Goal: Information Seeking & Learning: Learn about a topic

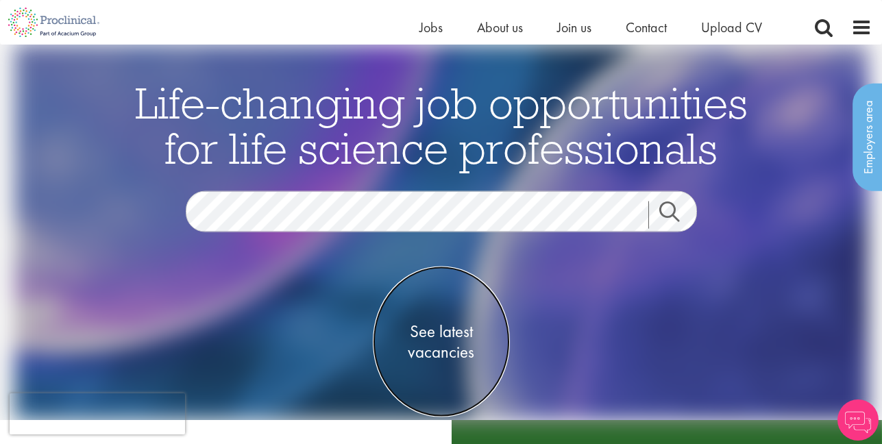
click at [433, 321] on span "See latest vacancies" at bounding box center [441, 341] width 137 height 41
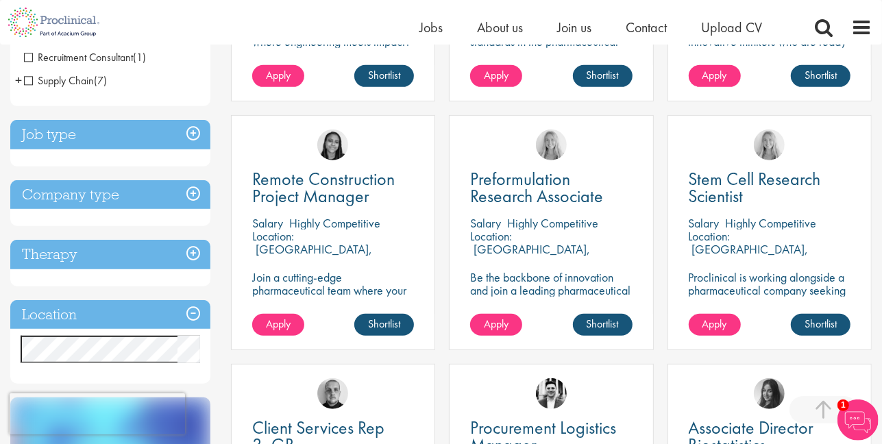
scroll to position [502, 0]
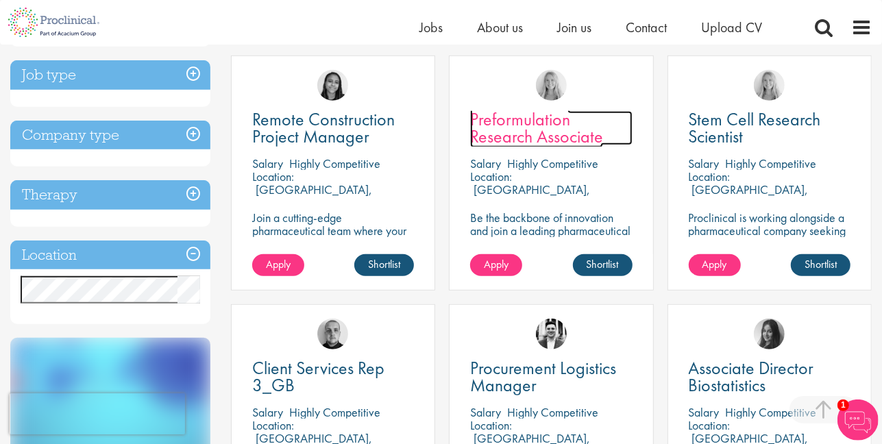
click at [512, 135] on span "Preformulation Research Associate" at bounding box center [536, 128] width 133 height 40
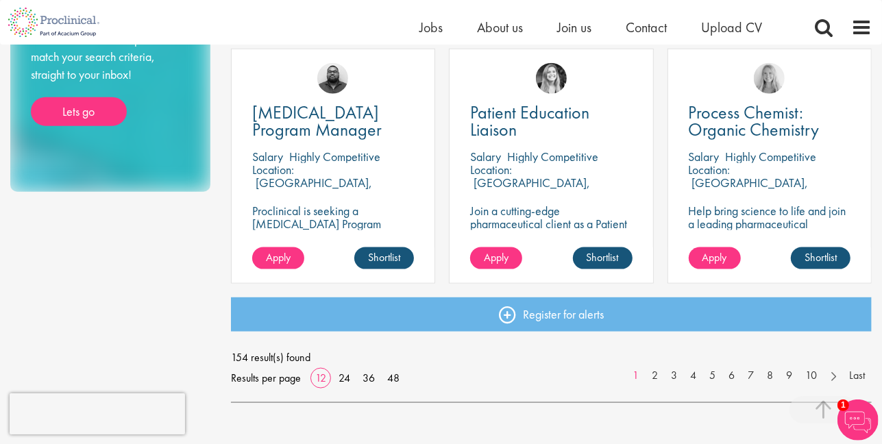
scroll to position [1007, 0]
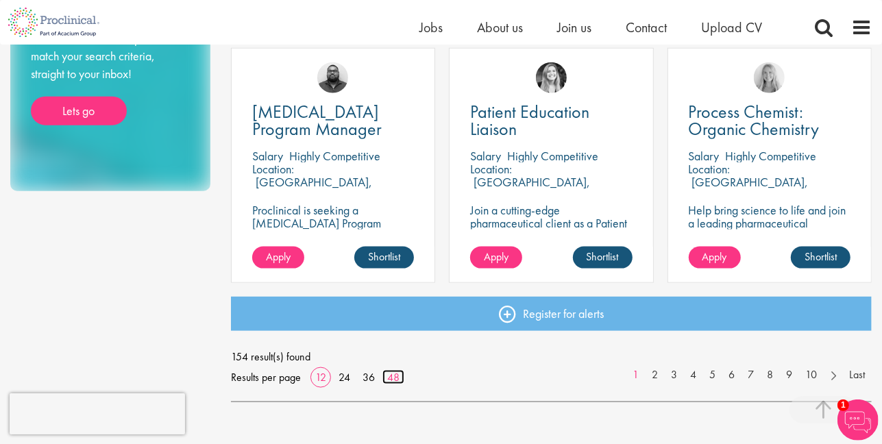
click at [395, 379] on link "48" at bounding box center [393, 377] width 22 height 14
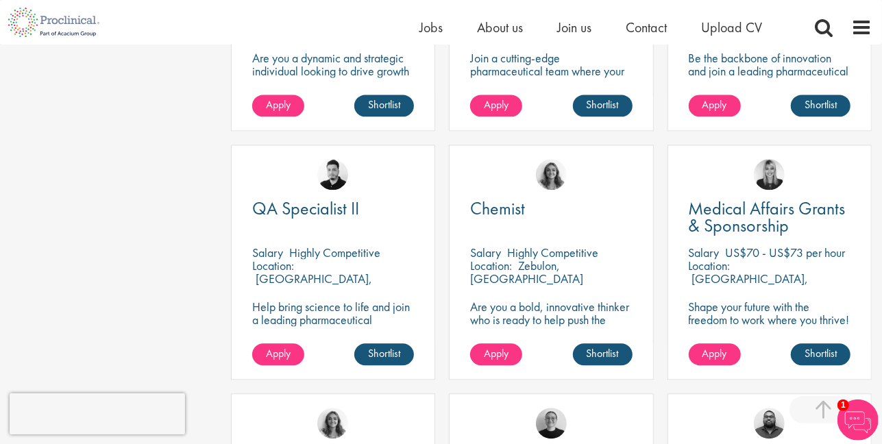
scroll to position [1939, 0]
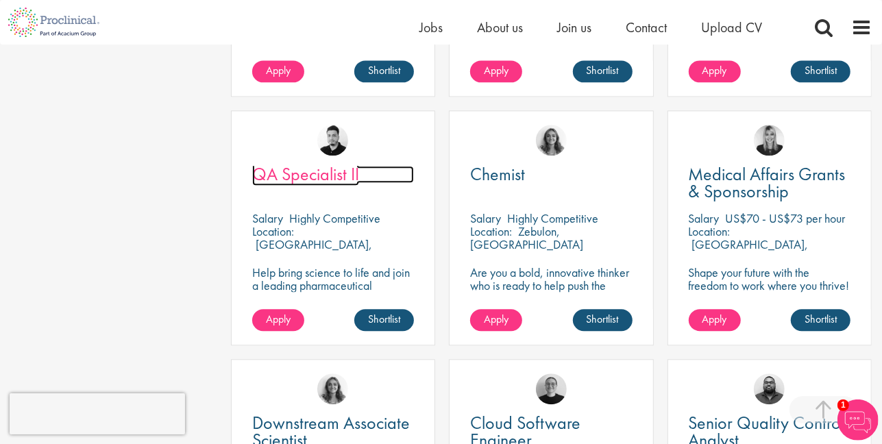
click at [313, 179] on span "QA Specialist II" at bounding box center [305, 173] width 107 height 23
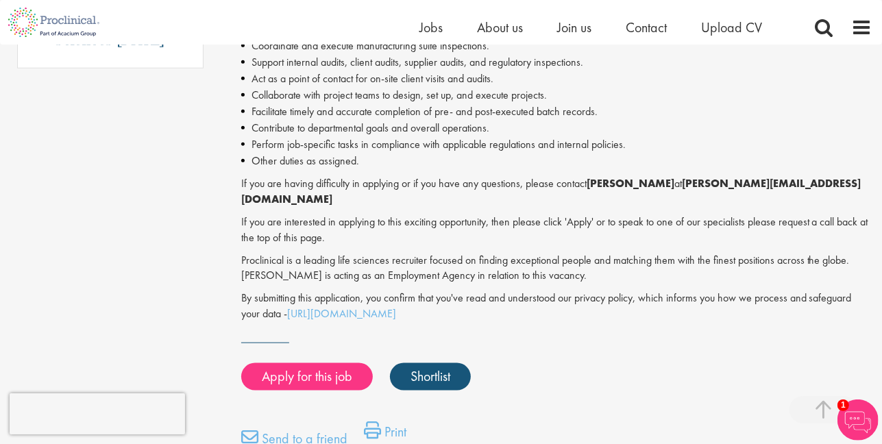
scroll to position [944, 0]
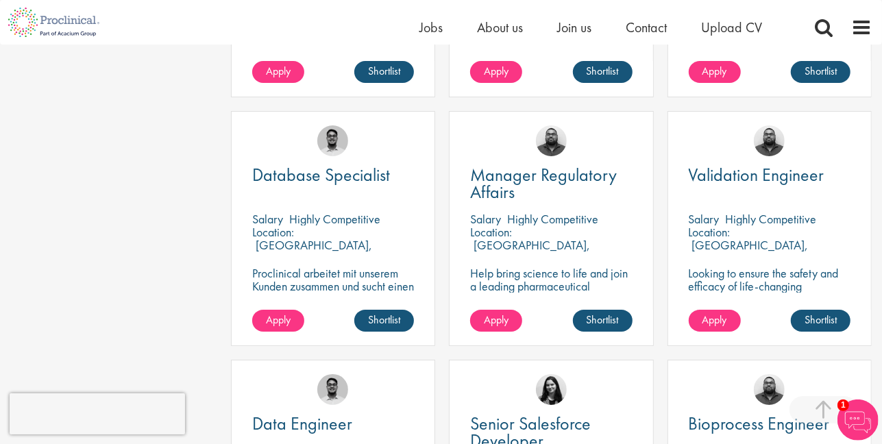
scroll to position [3189, 0]
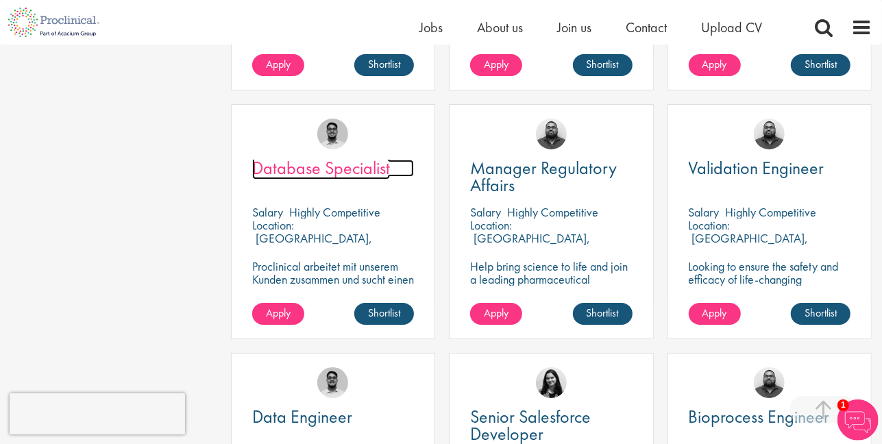
click at [330, 169] on span "Database Specialist" at bounding box center [321, 167] width 138 height 23
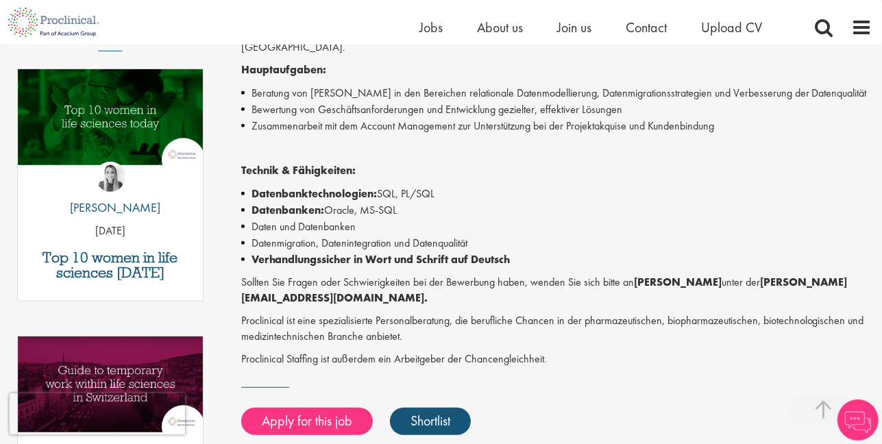
scroll to position [511, 0]
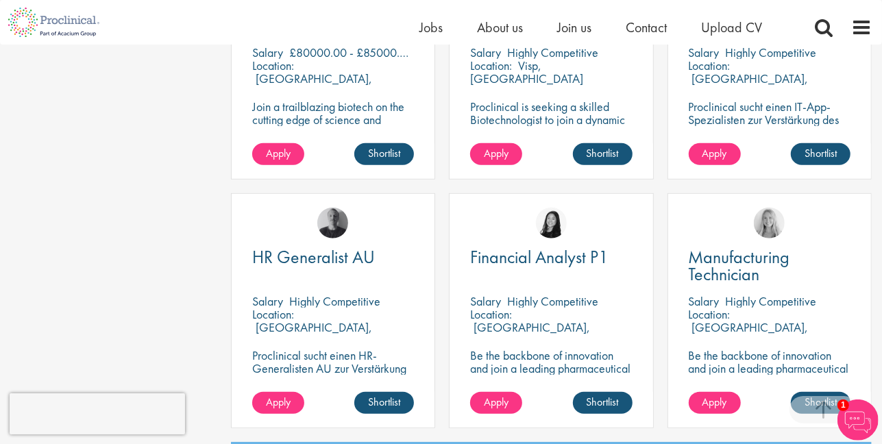
scroll to position [3934, 0]
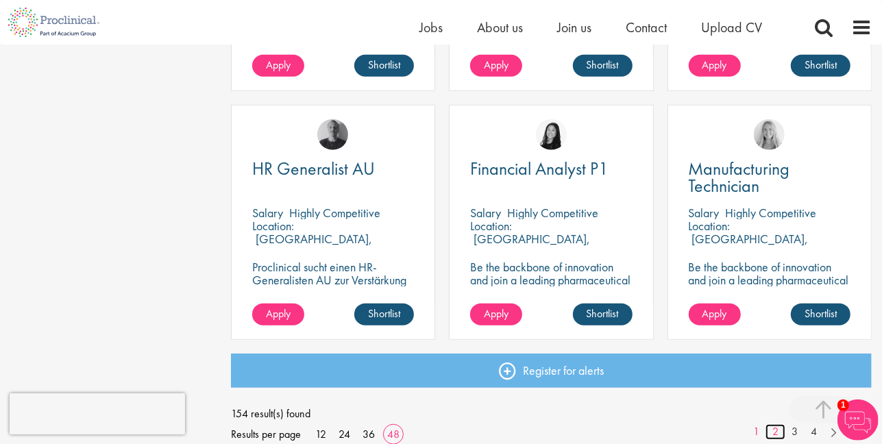
click at [775, 430] on link "2" at bounding box center [775, 432] width 20 height 16
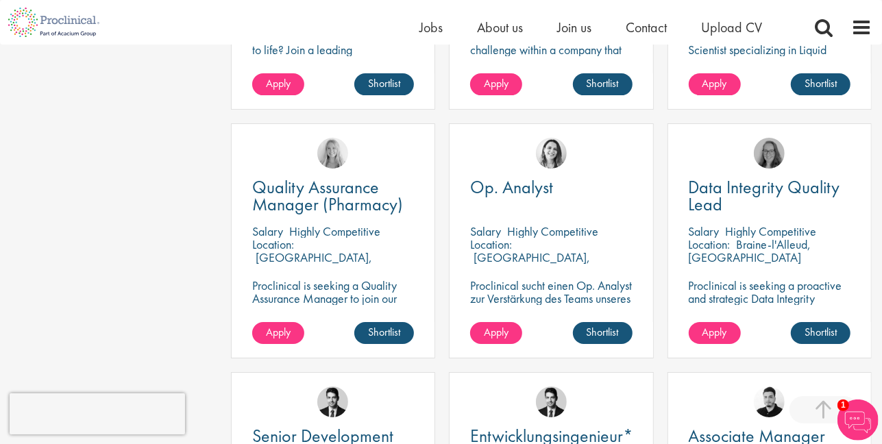
scroll to position [2924, 0]
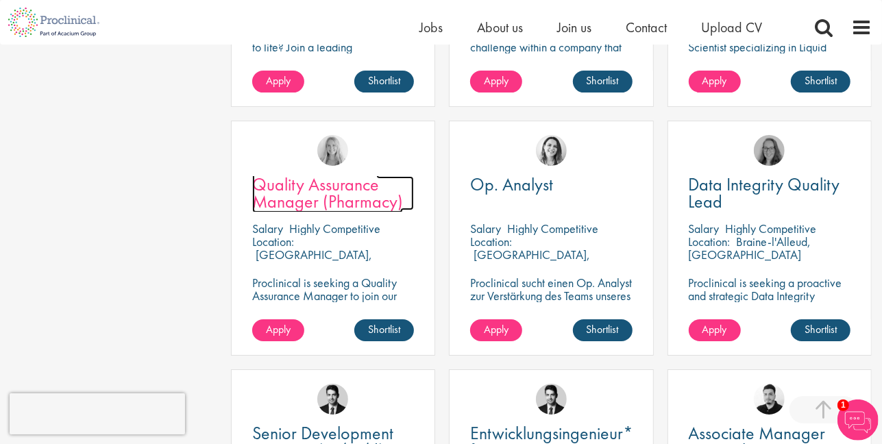
click at [334, 184] on span "Quality Assurance Manager (Pharmacy)" at bounding box center [327, 193] width 151 height 40
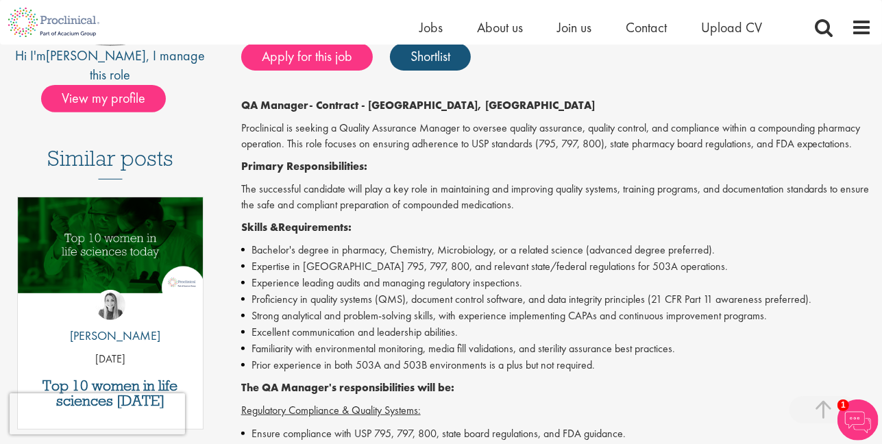
scroll to position [327, 0]
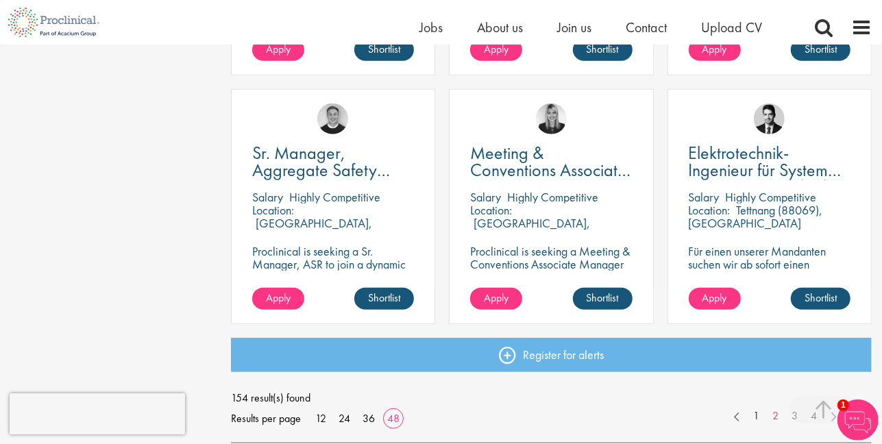
scroll to position [4047, 0]
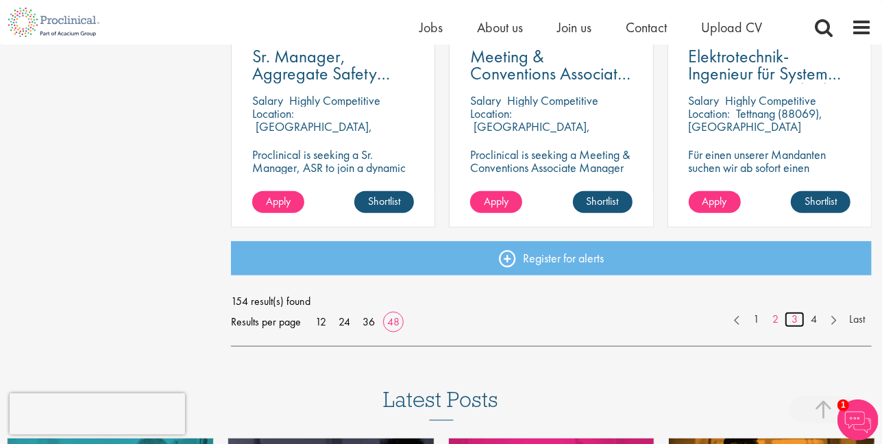
click at [790, 317] on link "3" at bounding box center [794, 320] width 20 height 16
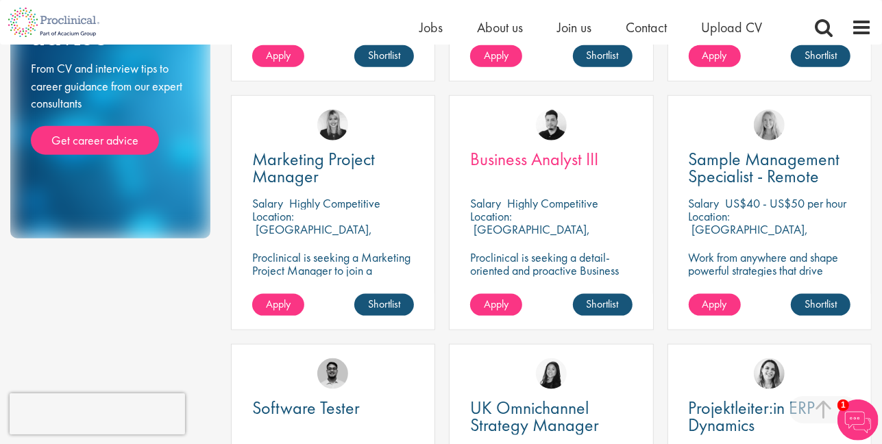
scroll to position [960, 0]
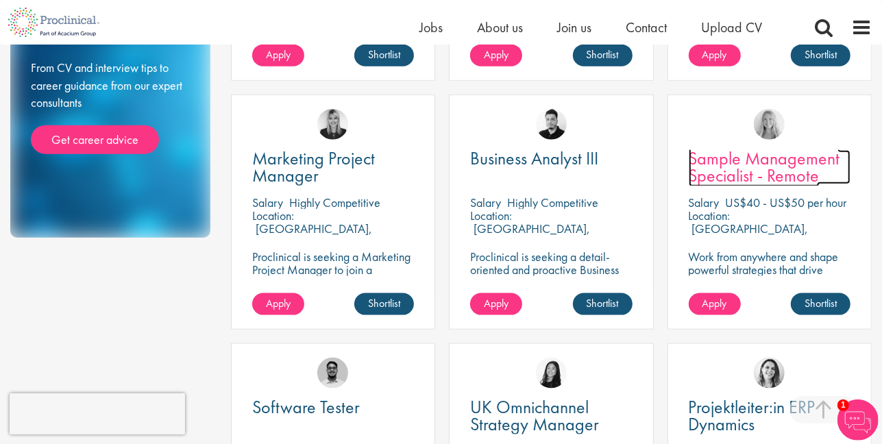
click at [757, 173] on span "Sample Management Specialist - Remote" at bounding box center [763, 167] width 151 height 40
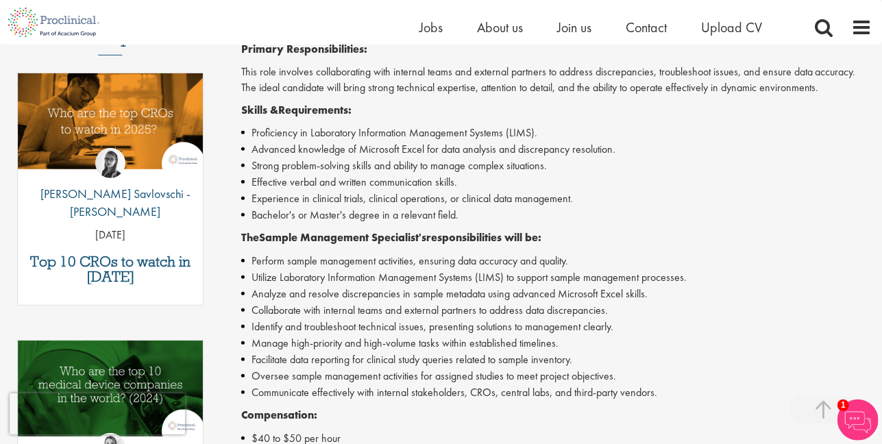
scroll to position [493, 0]
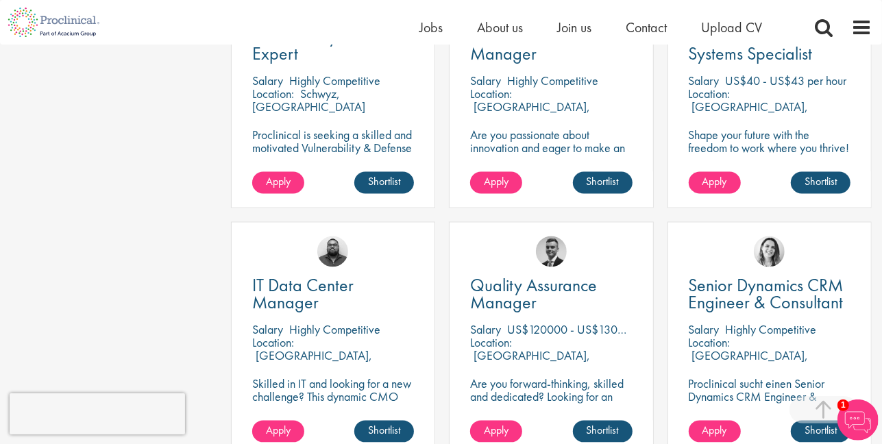
scroll to position [1681, 0]
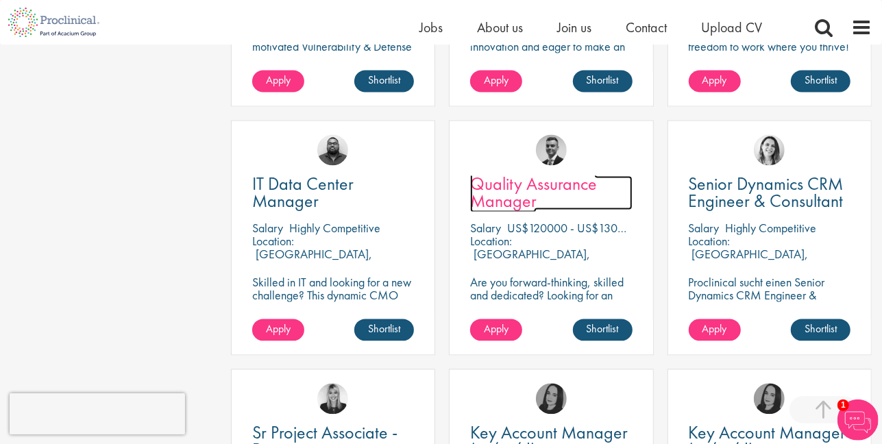
click at [518, 186] on span "Quality Assurance Manager" at bounding box center [533, 192] width 127 height 40
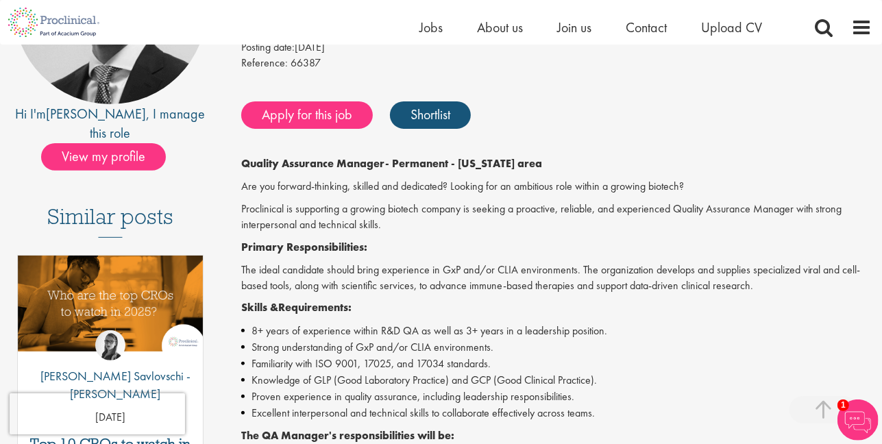
scroll to position [178, 0]
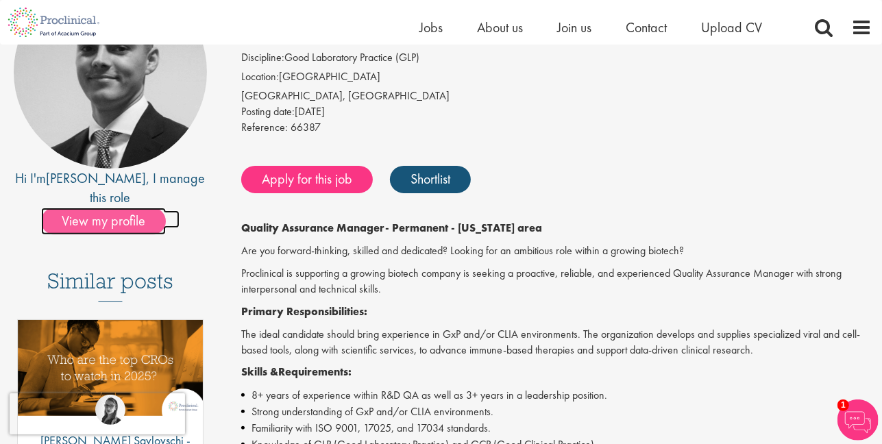
click at [125, 208] on span "View my profile" at bounding box center [103, 221] width 125 height 27
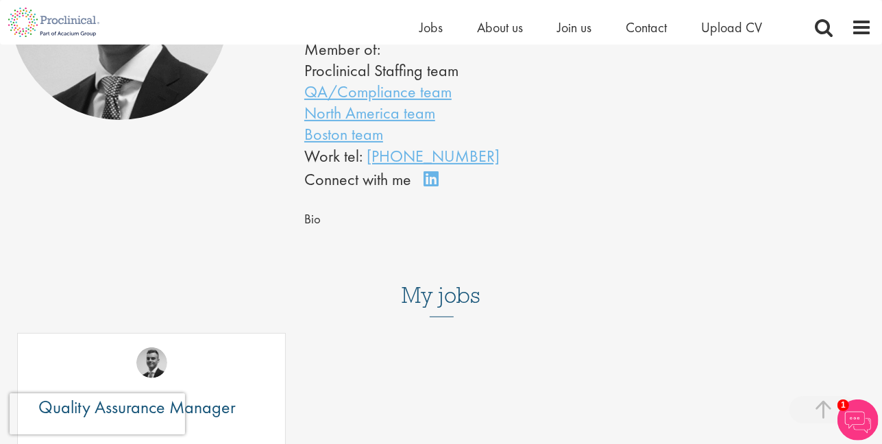
scroll to position [116, 0]
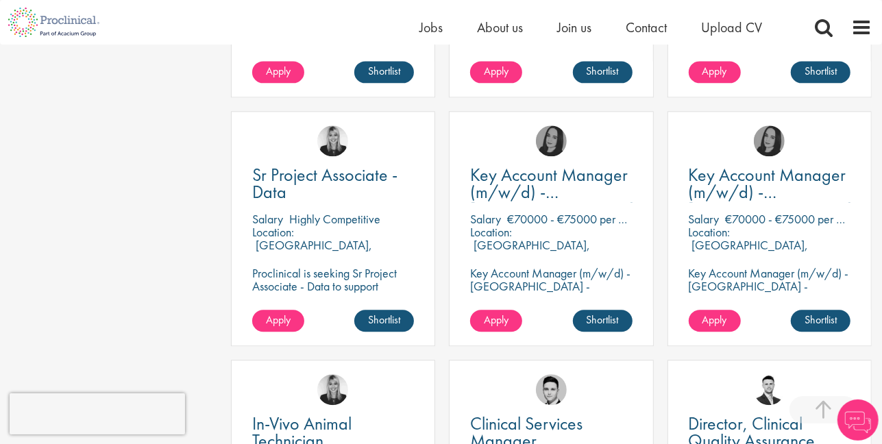
scroll to position [1954, 0]
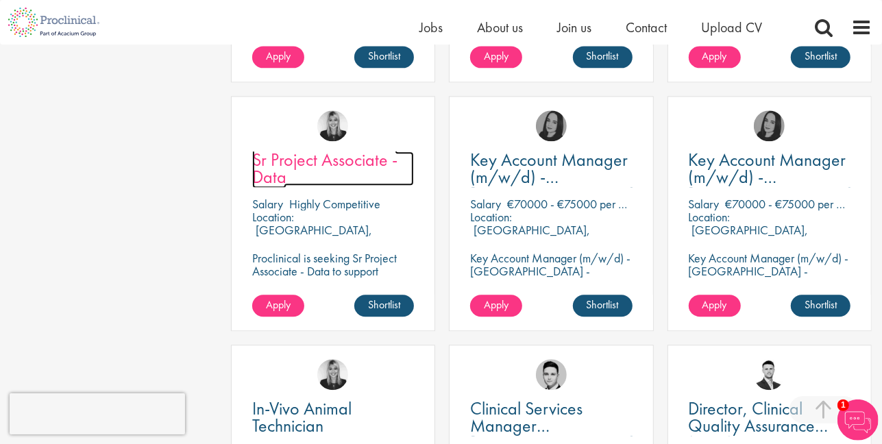
click at [344, 164] on span "Sr Project Associate - Data" at bounding box center [324, 168] width 145 height 40
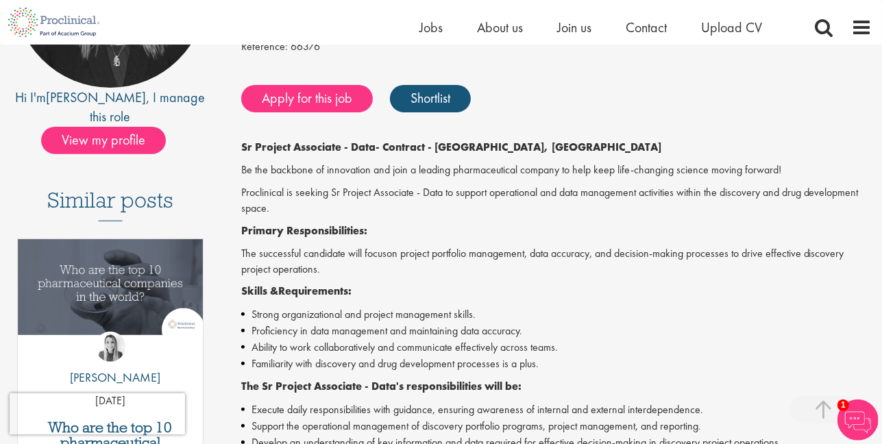
scroll to position [271, 0]
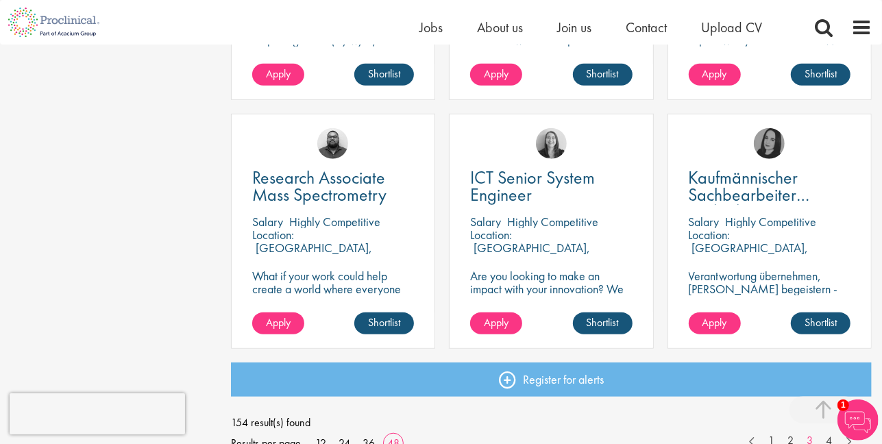
scroll to position [3982, 0]
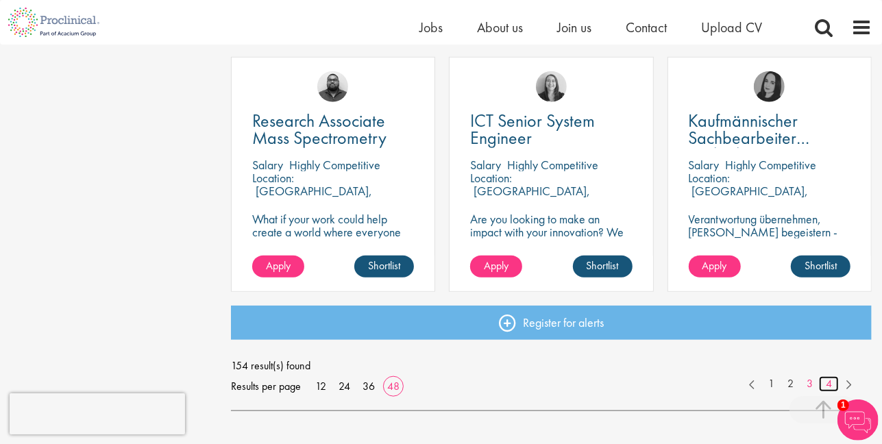
click at [828, 382] on link "4" at bounding box center [829, 384] width 20 height 16
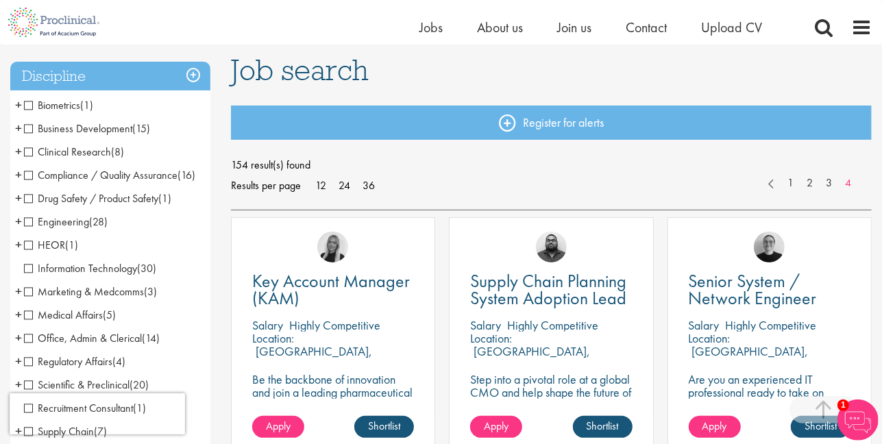
scroll to position [64, 0]
